Goal: Task Accomplishment & Management: Manage account settings

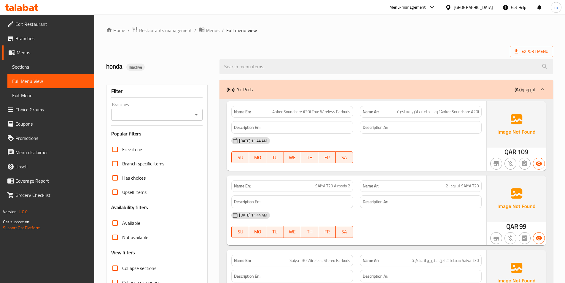
scroll to position [30, 0]
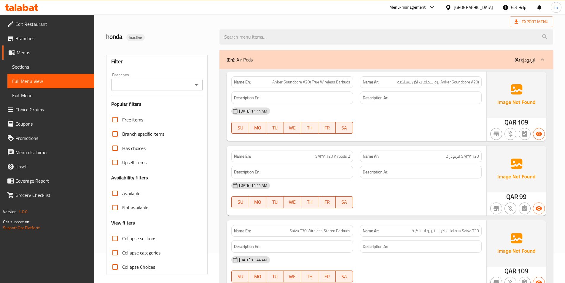
click at [38, 91] on link "Edit Menu" at bounding box center [50, 95] width 87 height 14
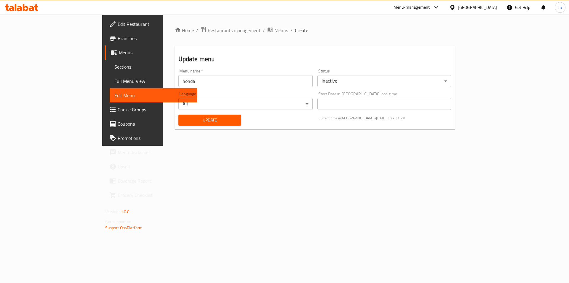
click at [119, 53] on span "Menus" at bounding box center [156, 52] width 74 height 7
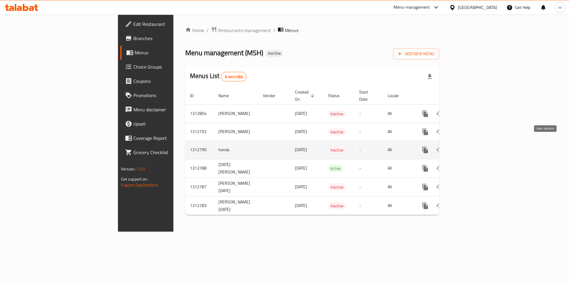
click at [475, 148] on link "enhanced table" at bounding box center [468, 150] width 14 height 14
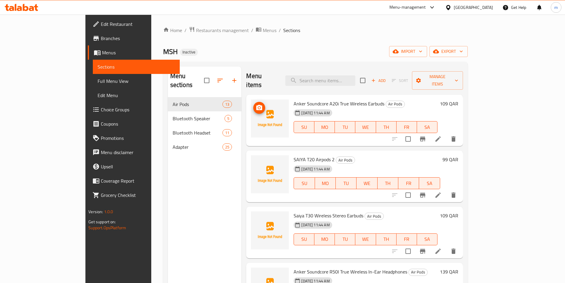
click at [252, 102] on img at bounding box center [270, 118] width 38 height 38
click at [256, 105] on icon "upload picture" at bounding box center [259, 107] width 6 height 5
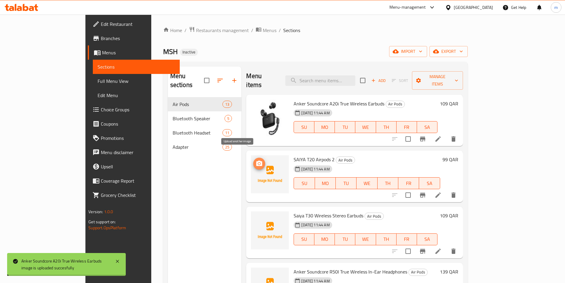
click at [253, 160] on span "upload picture" at bounding box center [259, 163] width 12 height 7
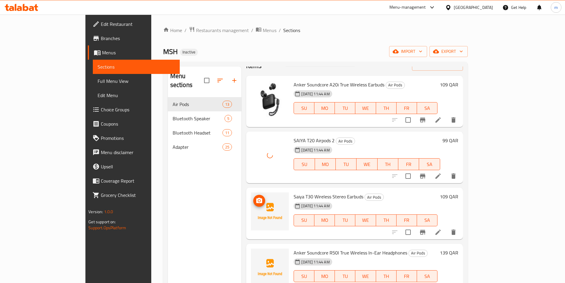
scroll to position [30, 0]
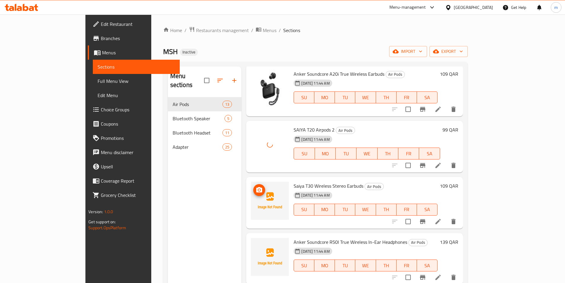
click at [251, 187] on img at bounding box center [270, 200] width 38 height 38
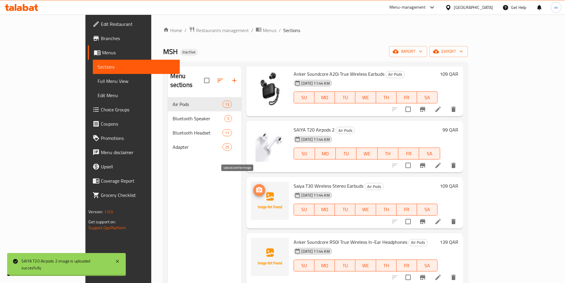
click at [256, 186] on icon "upload picture" at bounding box center [259, 189] width 7 height 7
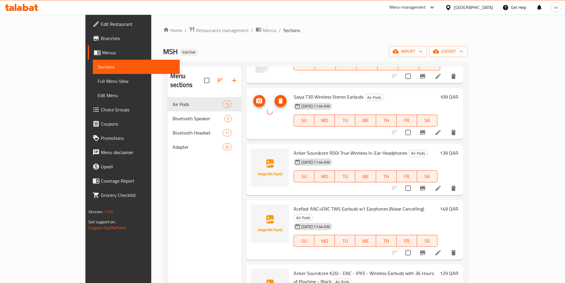
scroll to position [148, 0]
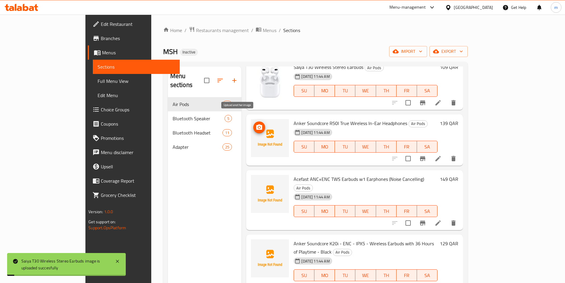
click at [256, 124] on icon "upload picture" at bounding box center [259, 127] width 7 height 7
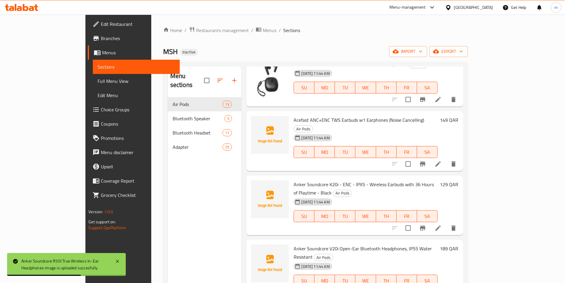
scroll to position [208, 0]
click at [256, 120] on icon "upload picture" at bounding box center [259, 123] width 7 height 7
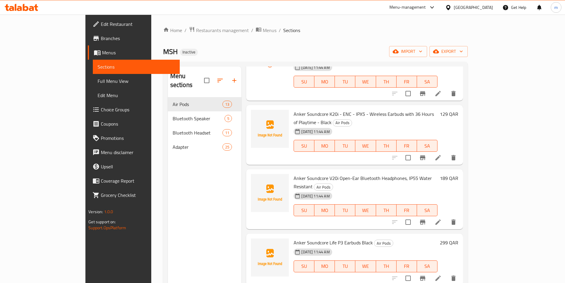
scroll to position [267, 0]
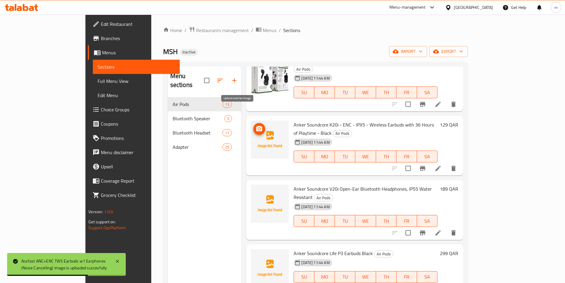
click at [256, 126] on icon "upload picture" at bounding box center [259, 128] width 6 height 5
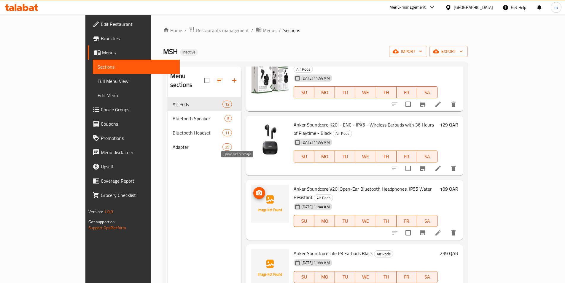
click at [256, 189] on icon "upload picture" at bounding box center [259, 192] width 7 height 7
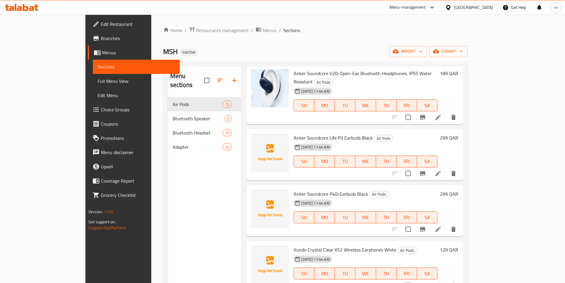
scroll to position [385, 0]
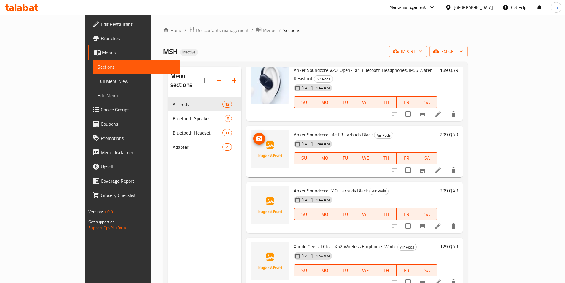
click at [254, 130] on img at bounding box center [270, 149] width 38 height 38
click at [256, 135] on icon "upload picture" at bounding box center [259, 137] width 6 height 5
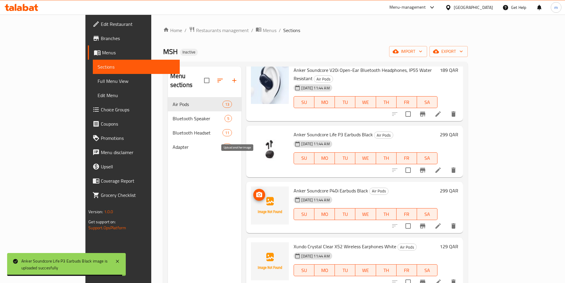
click at [256, 192] on icon "upload picture" at bounding box center [259, 194] width 6 height 5
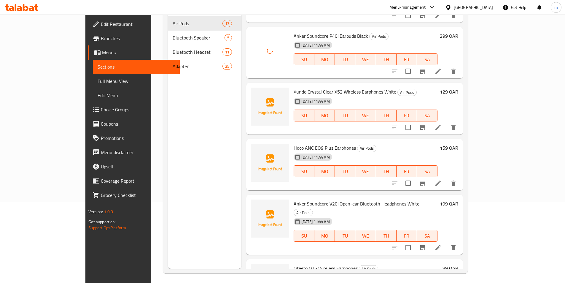
scroll to position [83, 0]
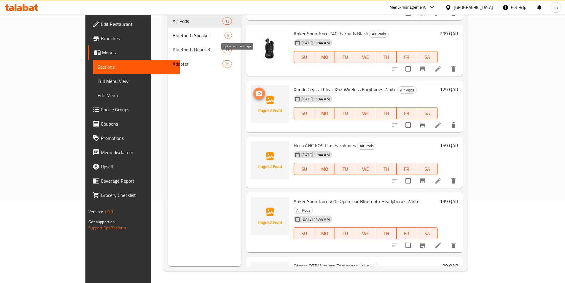
click at [253, 90] on span "upload picture" at bounding box center [259, 93] width 12 height 7
click at [252, 141] on img at bounding box center [270, 160] width 38 height 38
click at [251, 141] on img at bounding box center [270, 160] width 38 height 38
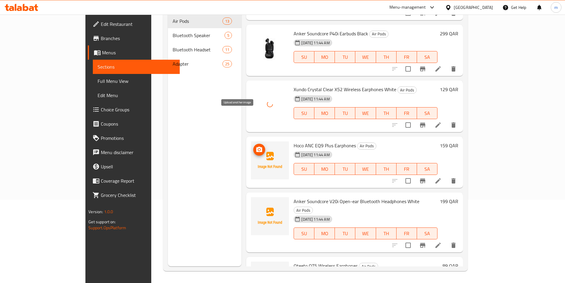
click at [256, 146] on icon "upload picture" at bounding box center [259, 148] width 6 height 5
click at [251, 197] on img at bounding box center [270, 216] width 38 height 38
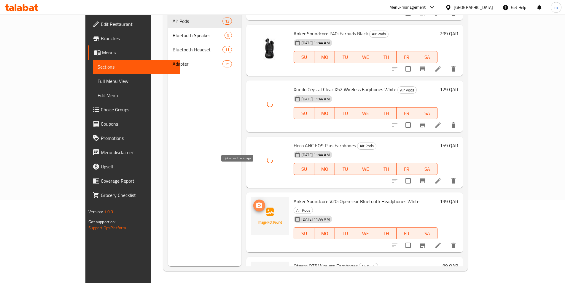
click at [256, 202] on icon "upload picture" at bounding box center [259, 205] width 7 height 7
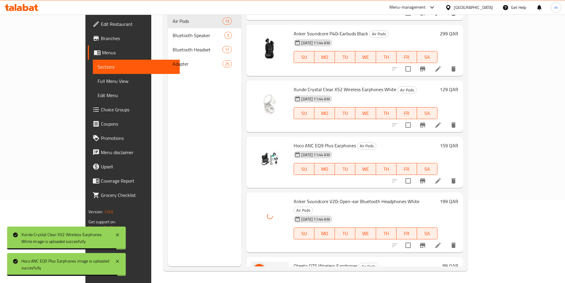
click at [253, 266] on span "upload picture" at bounding box center [259, 269] width 12 height 7
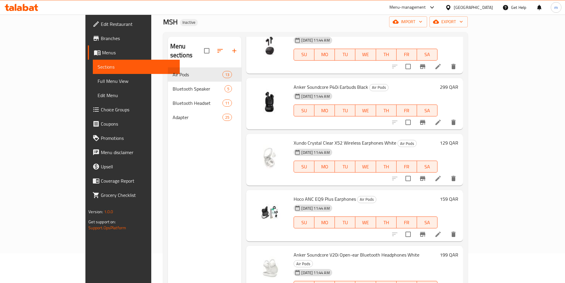
scroll to position [24, 0]
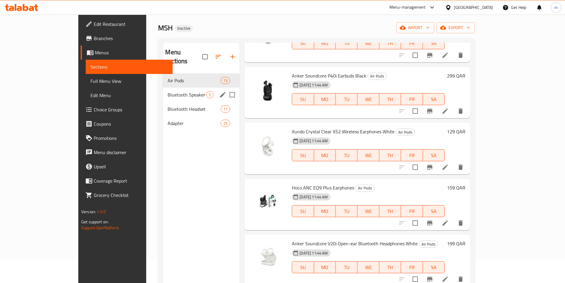
click at [163, 90] on div "Bluetooth Speaker 5" at bounding box center [201, 94] width 77 height 14
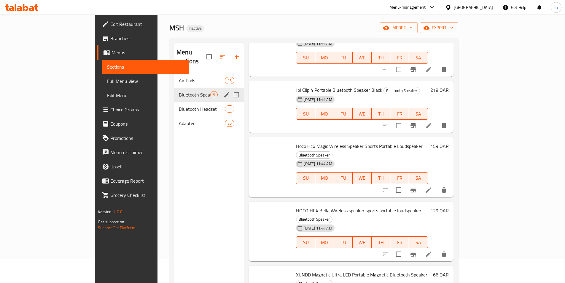
scroll to position [12, 0]
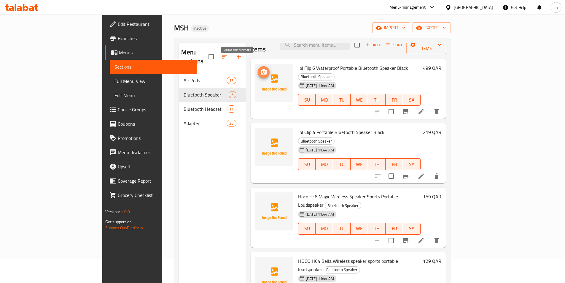
click at [261, 69] on icon "upload picture" at bounding box center [264, 71] width 6 height 5
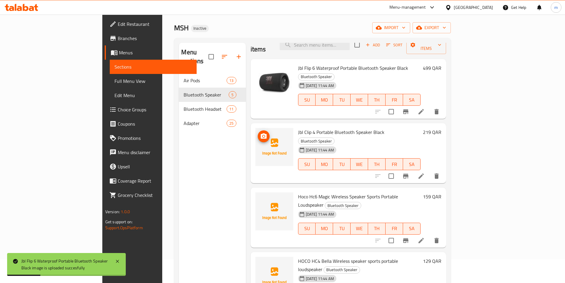
click at [261, 133] on icon "upload picture" at bounding box center [264, 135] width 6 height 5
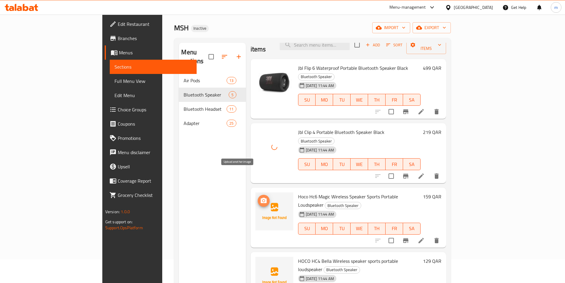
click at [260, 197] on icon "upload picture" at bounding box center [263, 200] width 7 height 7
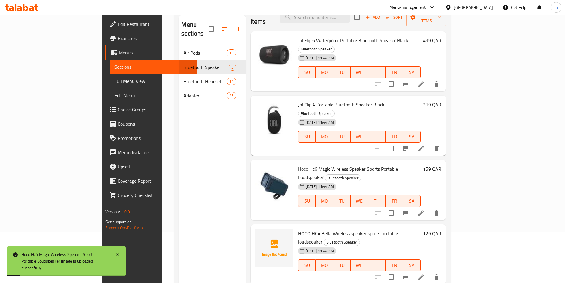
scroll to position [83, 0]
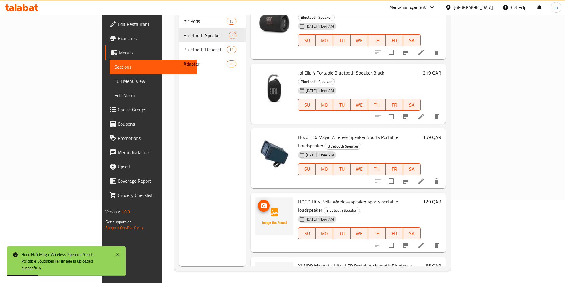
click at [255, 197] on img at bounding box center [274, 216] width 38 height 38
click at [260, 202] on icon "upload picture" at bounding box center [263, 205] width 7 height 7
click at [260, 266] on icon "upload picture" at bounding box center [263, 269] width 7 height 7
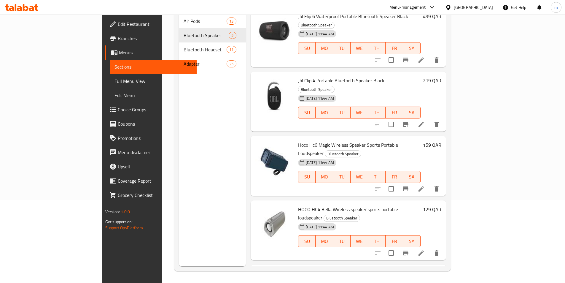
scroll to position [0, 0]
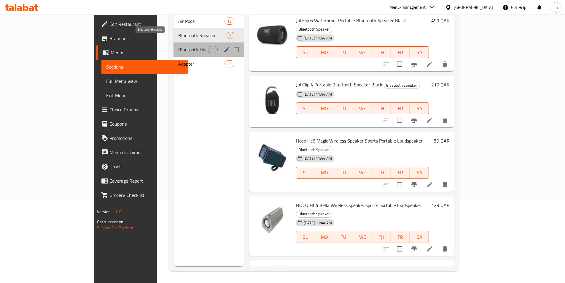
click at [178, 46] on span "Bluetooth Headset" at bounding box center [193, 49] width 30 height 7
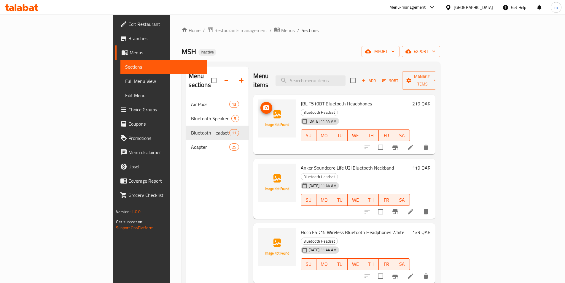
click at [258, 112] on img at bounding box center [277, 118] width 38 height 38
click at [263, 104] on icon "upload picture" at bounding box center [266, 107] width 7 height 7
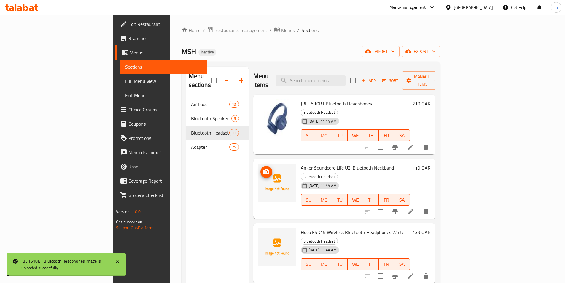
click at [258, 163] on img at bounding box center [277, 182] width 38 height 38
click at [260, 168] on span "upload picture" at bounding box center [266, 171] width 12 height 7
click at [258, 228] on img at bounding box center [277, 247] width 38 height 38
click at [260, 230] on button "upload picture" at bounding box center [266, 236] width 12 height 12
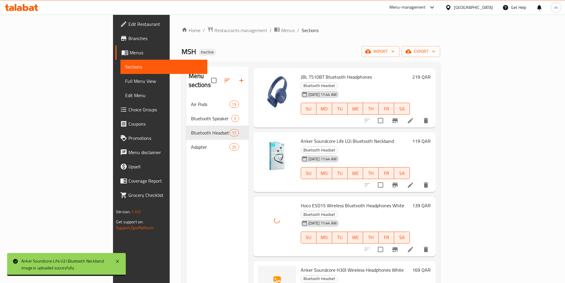
scroll to position [119, 0]
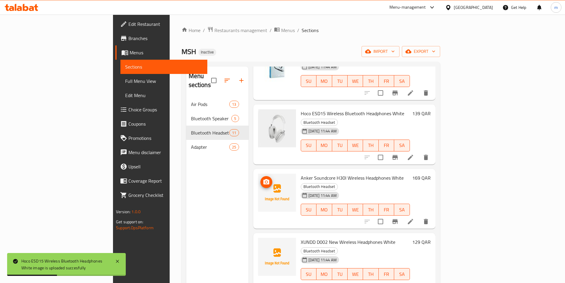
click at [260, 178] on span "upload picture" at bounding box center [266, 181] width 12 height 7
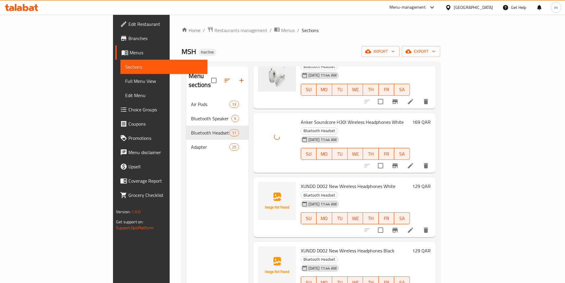
scroll to position [178, 0]
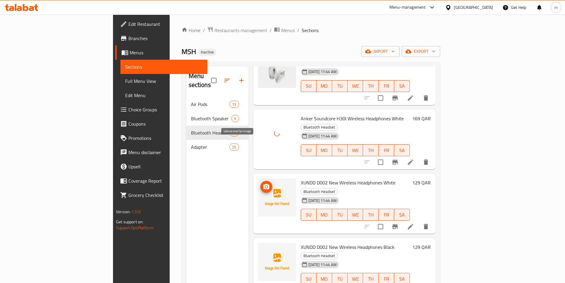
click at [263, 183] on icon "upload picture" at bounding box center [266, 186] width 7 height 7
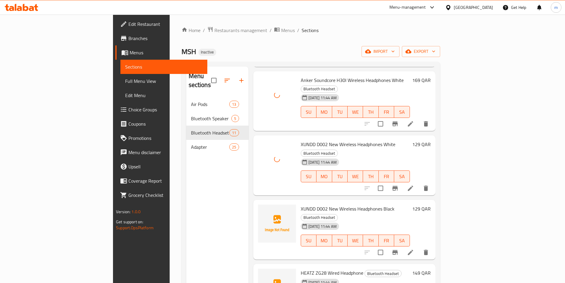
scroll to position [296, 0]
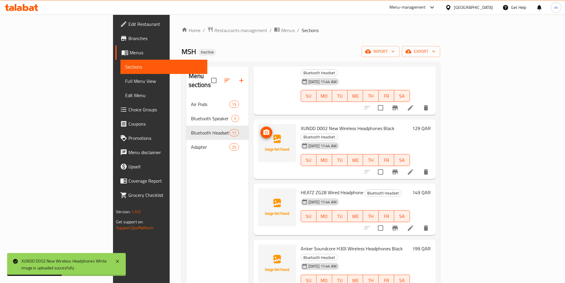
click at [258, 124] on img at bounding box center [277, 143] width 38 height 38
click at [260, 129] on span "upload picture" at bounding box center [266, 132] width 12 height 7
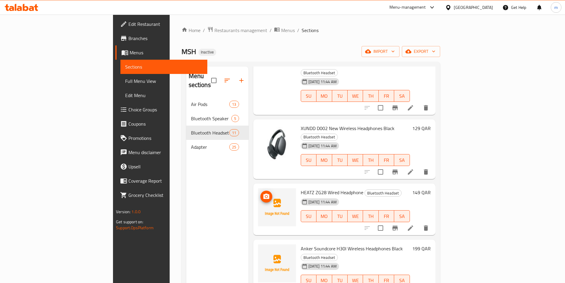
click at [263, 193] on icon "upload picture" at bounding box center [266, 195] width 6 height 5
click at [258, 244] on img at bounding box center [277, 263] width 38 height 38
click at [263, 249] on icon "upload picture" at bounding box center [266, 251] width 6 height 5
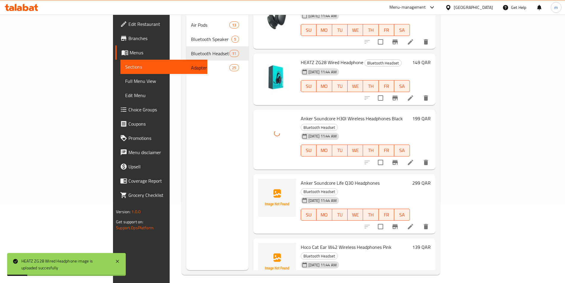
scroll to position [83, 0]
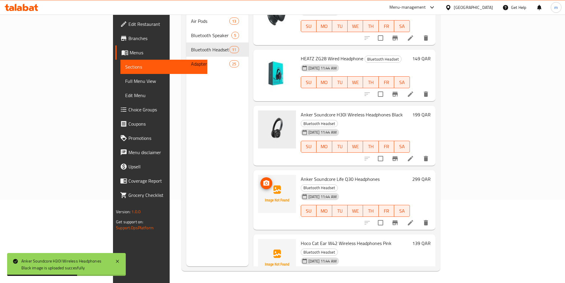
click at [258, 175] on img at bounding box center [277, 194] width 38 height 38
click at [263, 180] on icon "upload picture" at bounding box center [266, 182] width 6 height 5
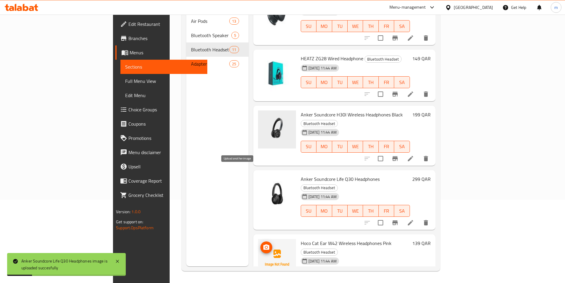
click at [263, 244] on icon "upload picture" at bounding box center [266, 246] width 6 height 5
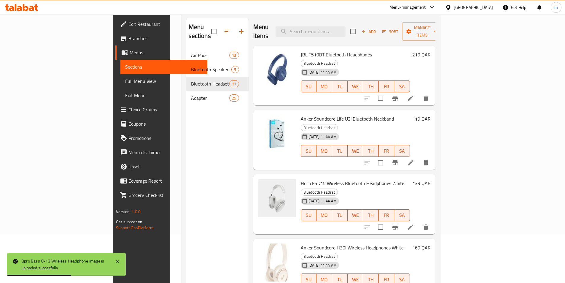
scroll to position [0, 0]
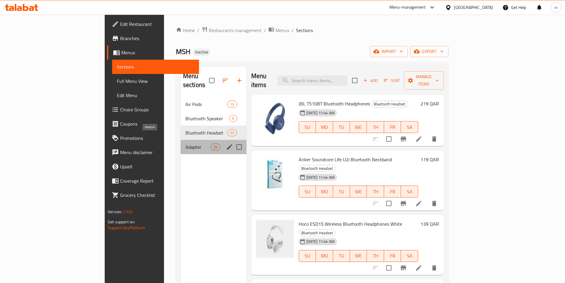
click at [185, 143] on span "Adapter" at bounding box center [197, 146] width 25 height 7
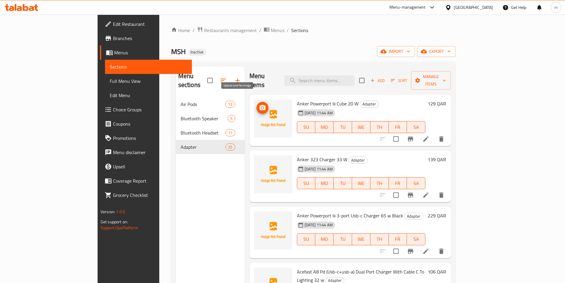
click at [261, 107] on circle "upload picture" at bounding box center [262, 108] width 2 height 2
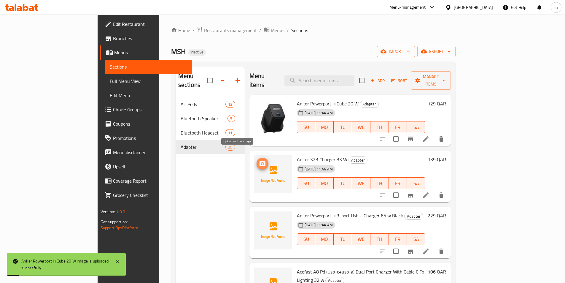
click at [259, 160] on icon "upload picture" at bounding box center [262, 162] width 6 height 5
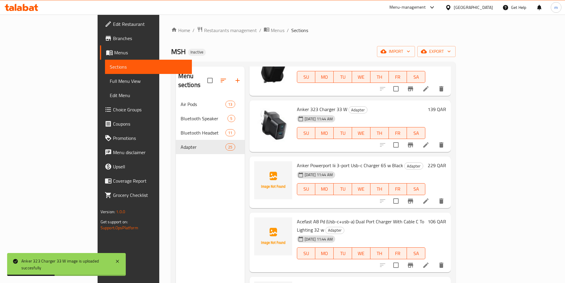
scroll to position [59, 0]
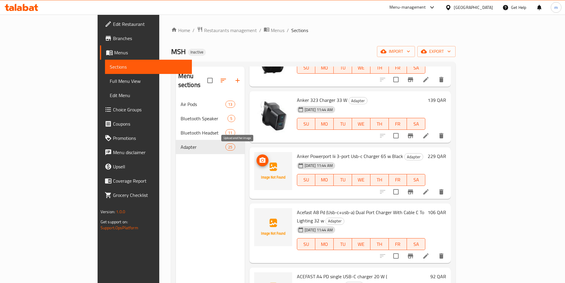
click at [259, 157] on icon "upload picture" at bounding box center [262, 159] width 6 height 5
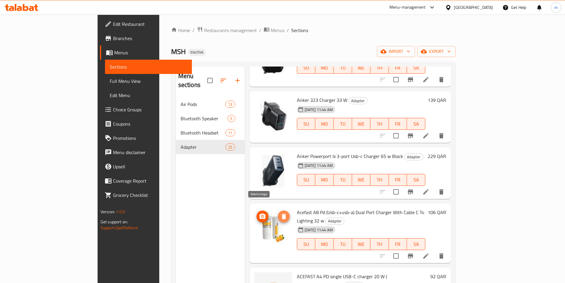
click at [282, 213] on icon "delete image" at bounding box center [284, 215] width 4 height 5
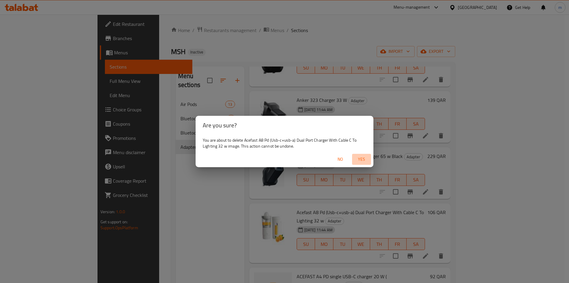
click at [361, 159] on span "Yes" at bounding box center [362, 158] width 14 height 7
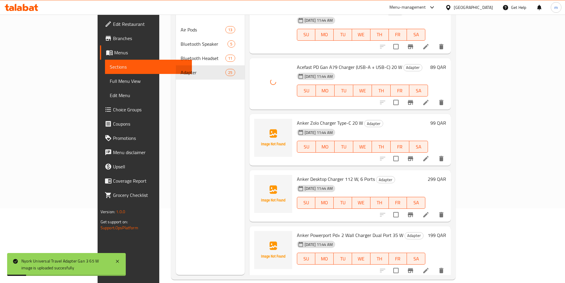
scroll to position [83, 0]
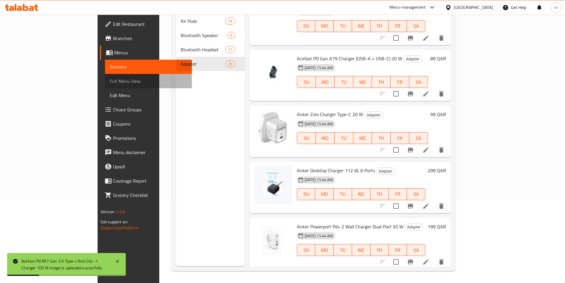
click at [110, 82] on span "Full Menu View" at bounding box center [148, 80] width 77 height 7
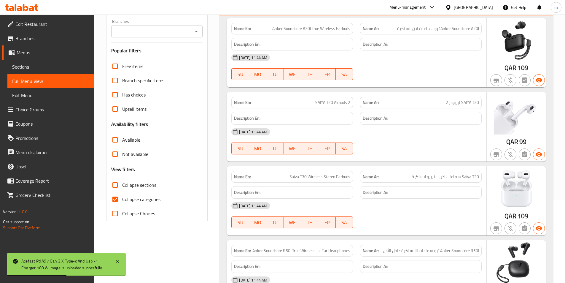
click at [135, 199] on span "Collapse categories" at bounding box center [141, 198] width 38 height 7
click at [122, 199] on input "Collapse categories" at bounding box center [115, 199] width 14 height 14
click at [135, 199] on span "Collapse categories" at bounding box center [141, 198] width 38 height 7
click at [122, 199] on input "Collapse categories" at bounding box center [115, 199] width 14 height 14
checkbox input "true"
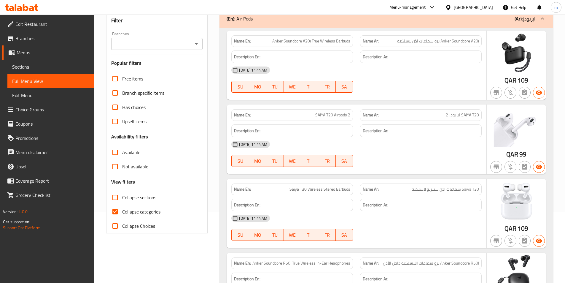
scroll to position [89, 0]
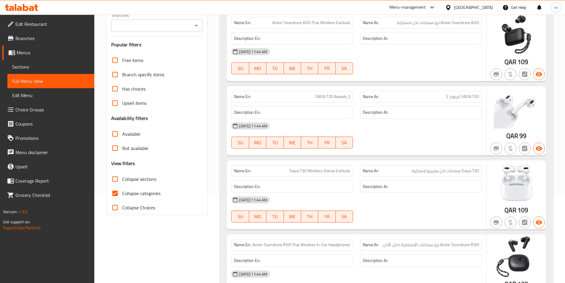
click at [43, 54] on span "Menus" at bounding box center [53, 52] width 73 height 7
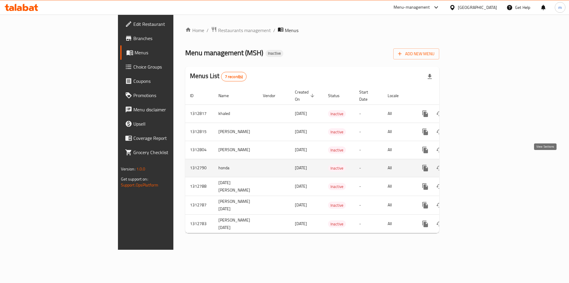
click at [471, 165] on icon "enhanced table" at bounding box center [467, 167] width 5 height 5
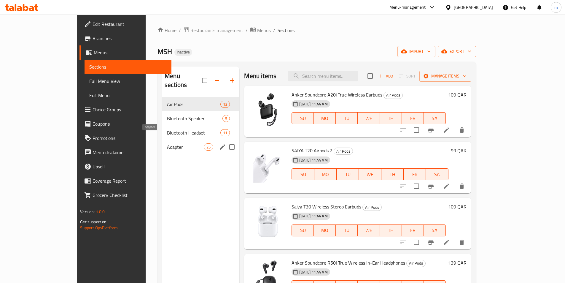
click at [167, 143] on span "Adapter" at bounding box center [185, 146] width 37 height 7
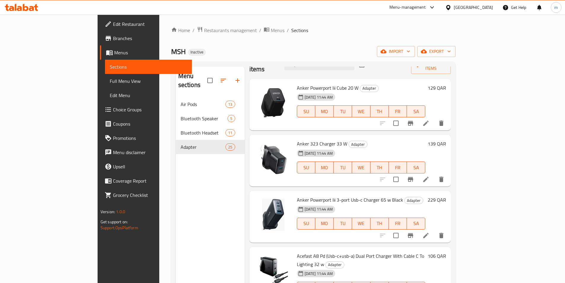
scroll to position [30, 0]
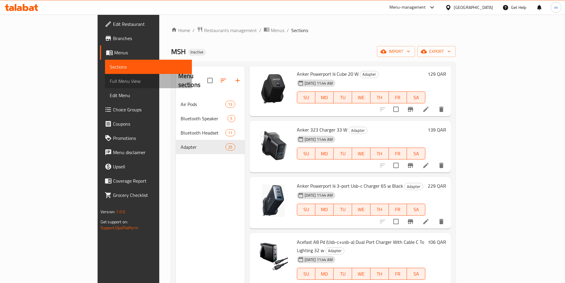
click at [110, 80] on span "Full Menu View" at bounding box center [148, 80] width 77 height 7
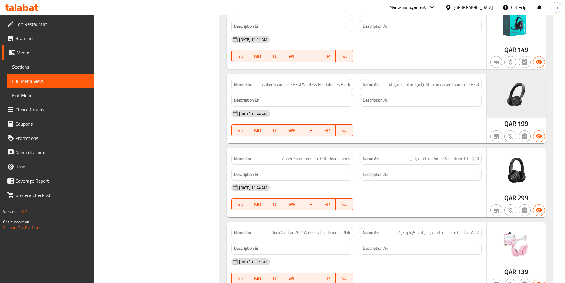
scroll to position [1993, 0]
